Goal: Task Accomplishment & Management: Complete application form

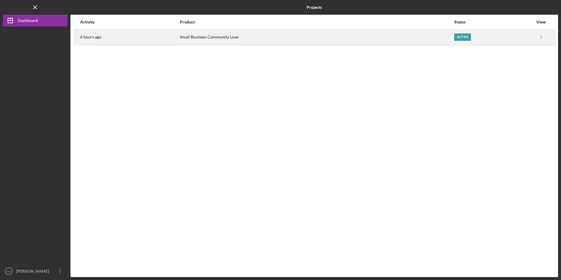
click at [211, 42] on div "Small Business Community Loan" at bounding box center [317, 37] width 274 height 15
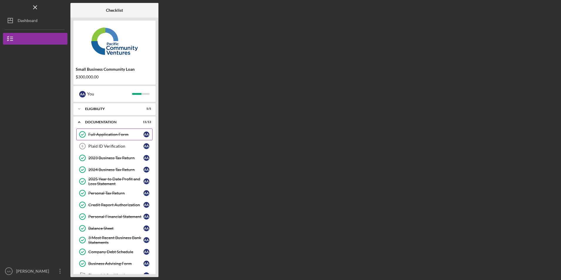
click at [109, 137] on div "Full Application Form" at bounding box center [115, 134] width 55 height 5
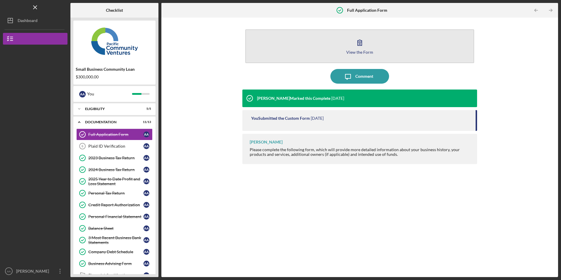
click at [314, 47] on button "View the Form Form" at bounding box center [359, 46] width 229 height 34
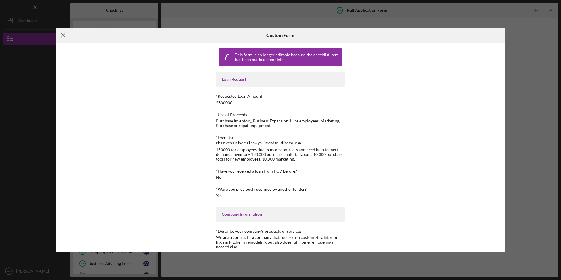
click at [63, 34] on icon "Icon/Menu Close" at bounding box center [63, 35] width 15 height 15
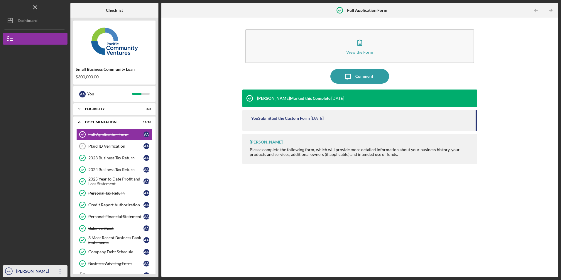
click at [60, 270] on icon "Icon/Overflow" at bounding box center [60, 271] width 15 height 15
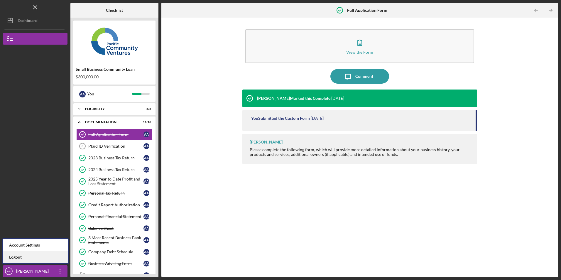
click at [52, 262] on link "Logout" at bounding box center [35, 257] width 65 height 12
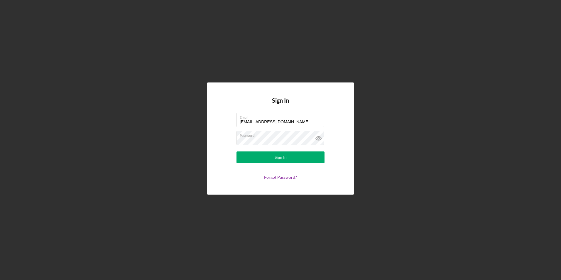
drag, startPoint x: 293, startPoint y: 122, endPoint x: 207, endPoint y: 119, distance: 86.4
click at [207, 119] on div "Sign In Email [EMAIL_ADDRESS][DOMAIN_NAME] Password Sign In Forgot Password?" at bounding box center [281, 138] width 556 height 277
type input "[PERSON_NAME][EMAIL_ADDRESS][DOMAIN_NAME]"
click at [262, 158] on button "Sign In" at bounding box center [281, 158] width 88 height 12
